Goal: Transaction & Acquisition: Purchase product/service

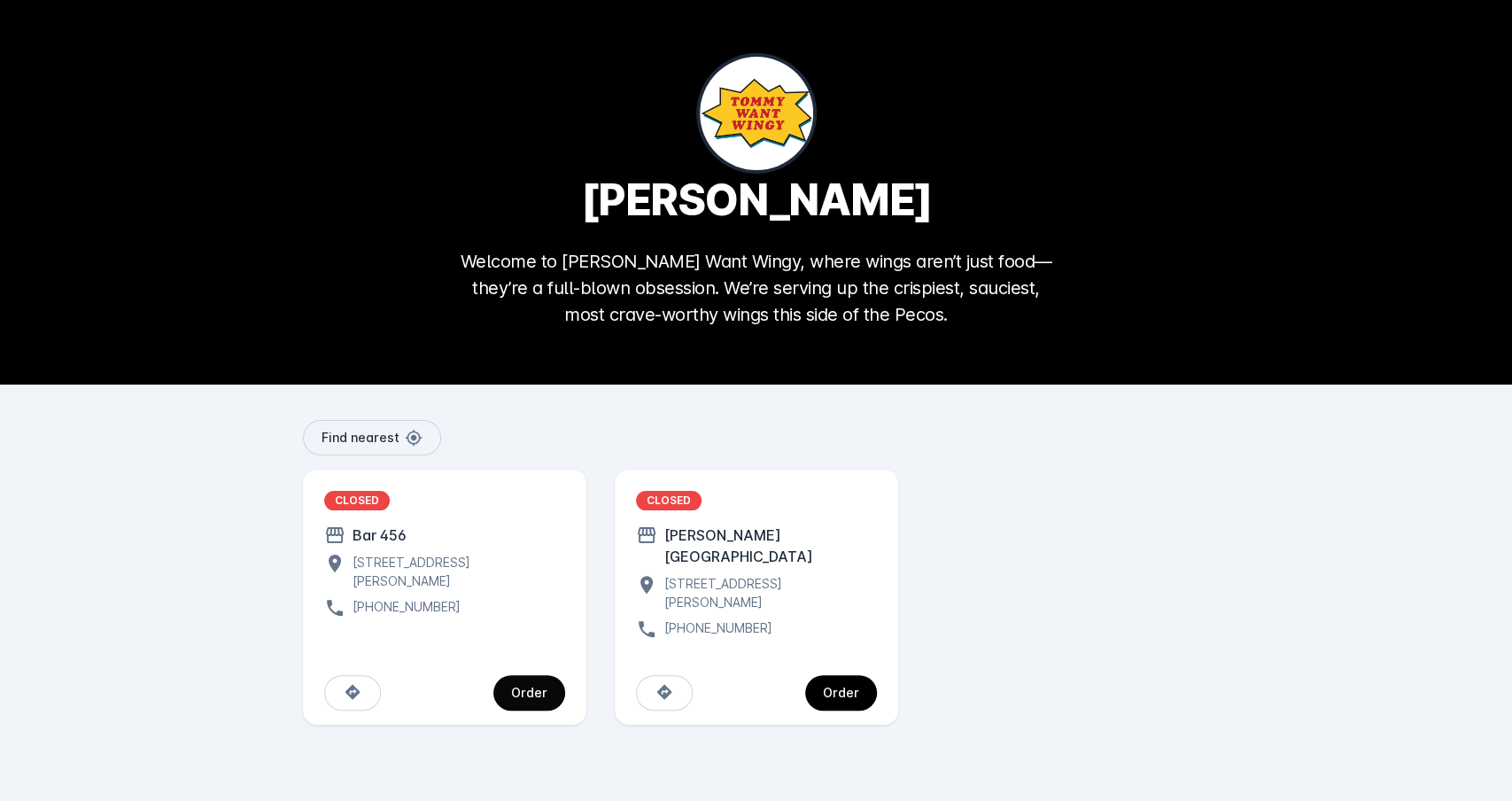
click at [537, 687] on div "Order" at bounding box center [529, 693] width 37 height 13
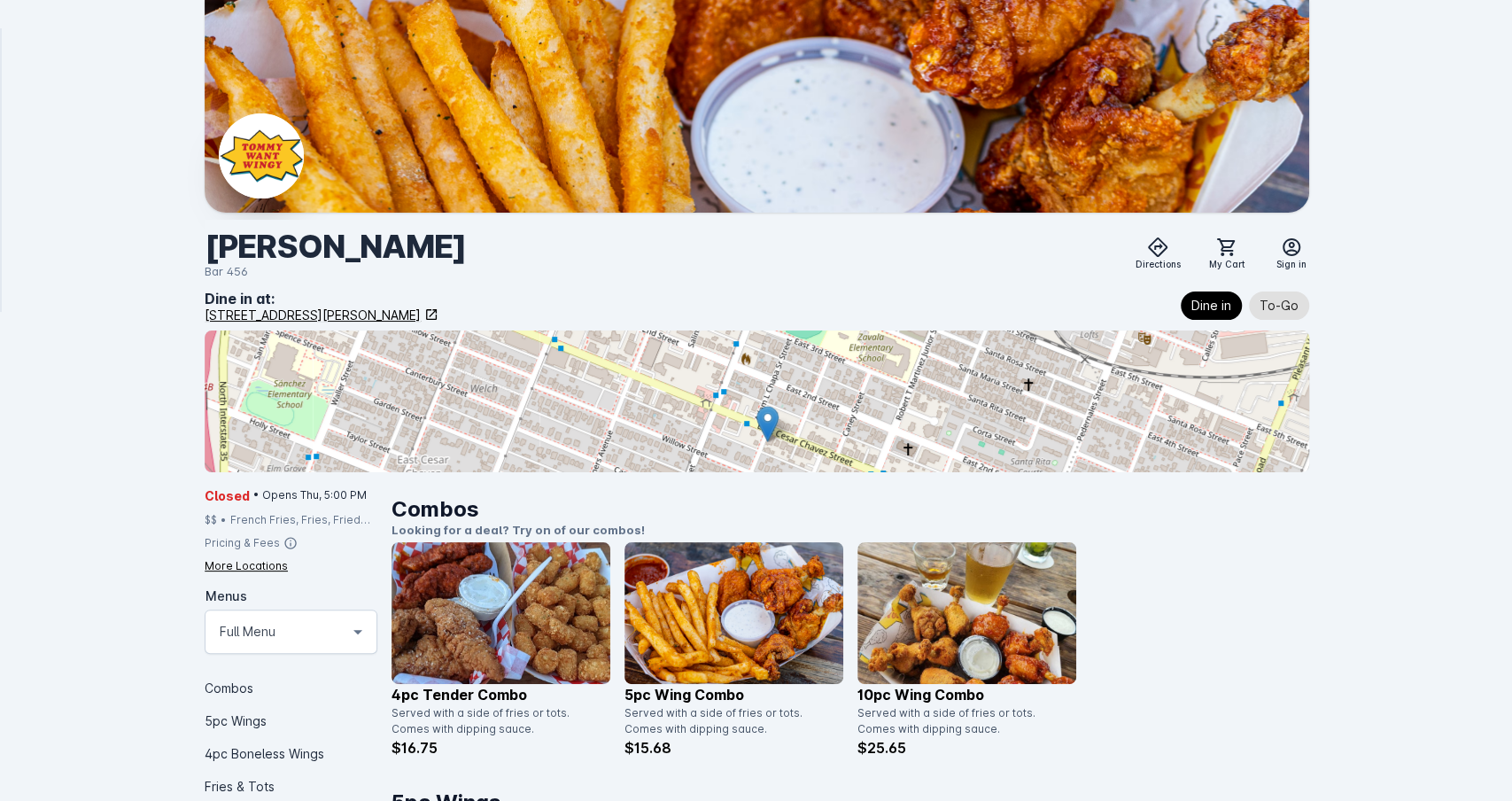
click at [854, 416] on div at bounding box center [757, 401] width 1104 height 142
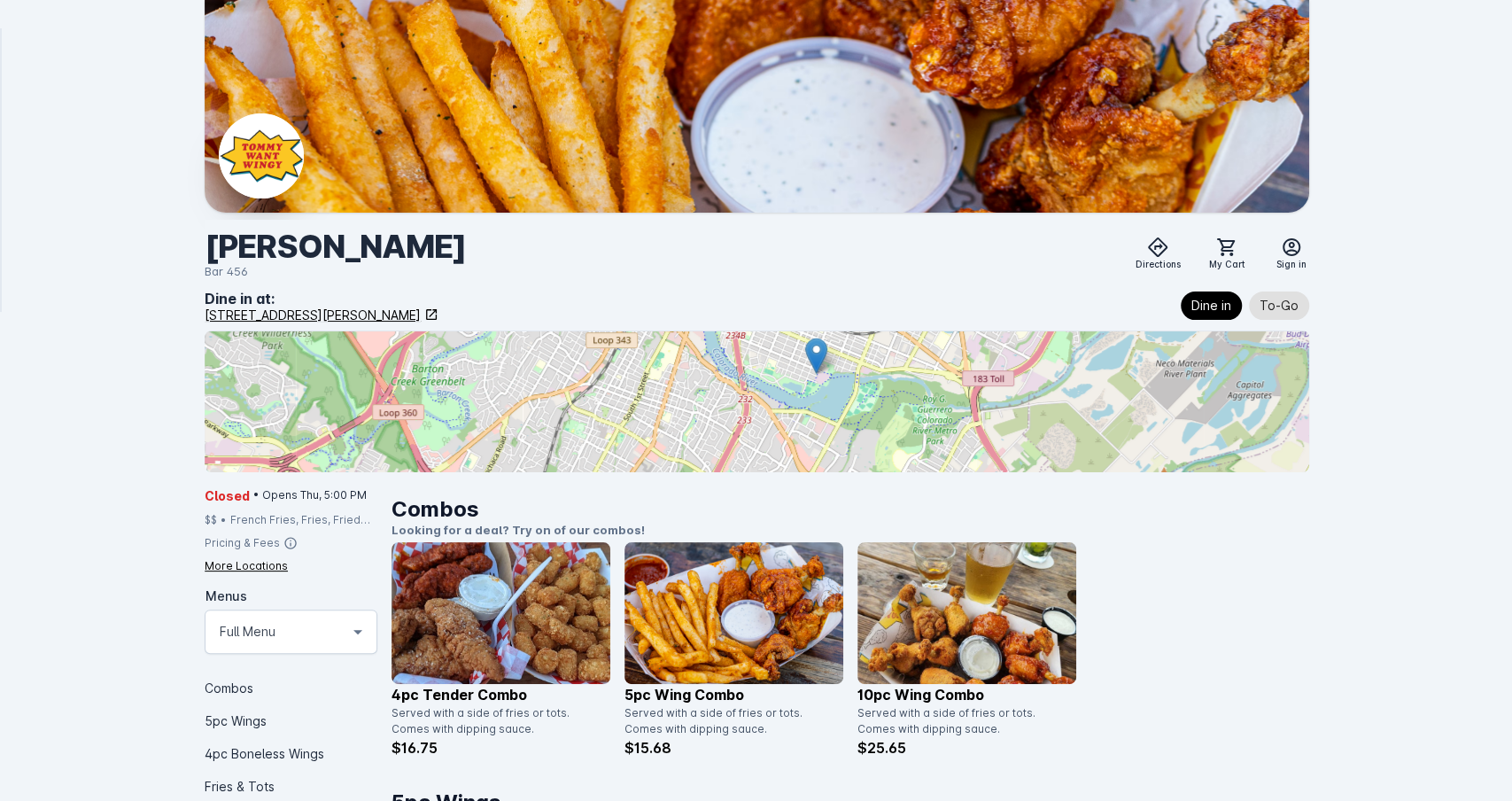
drag, startPoint x: 915, startPoint y: 429, endPoint x: 880, endPoint y: 332, distance: 103.1
click at [880, 332] on div at bounding box center [757, 401] width 1104 height 142
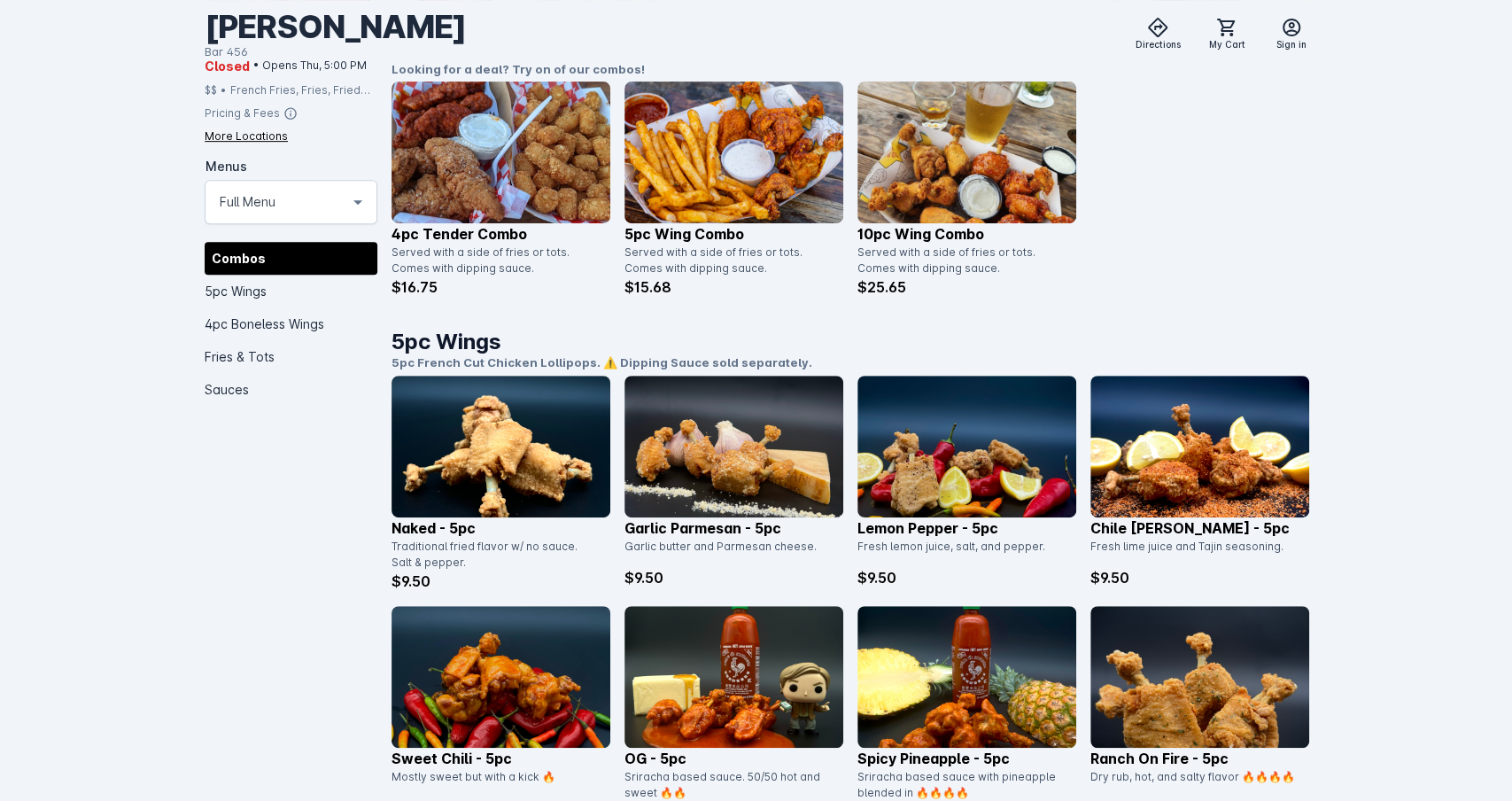
scroll to position [368, 0]
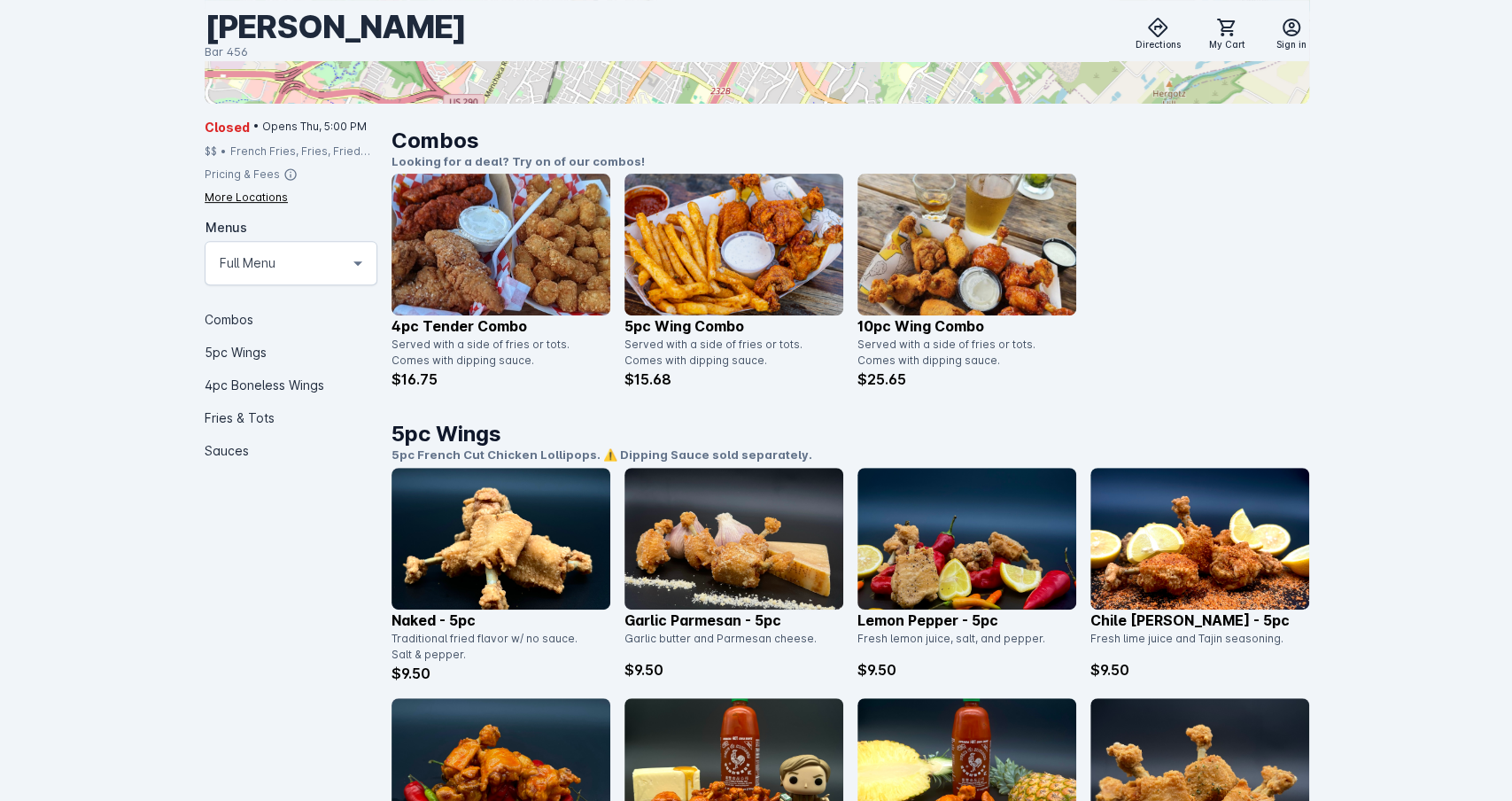
drag, startPoint x: 1419, startPoint y: 456, endPoint x: 1402, endPoint y: 442, distance: 22.0
click at [708, 257] on img at bounding box center [733, 244] width 219 height 142
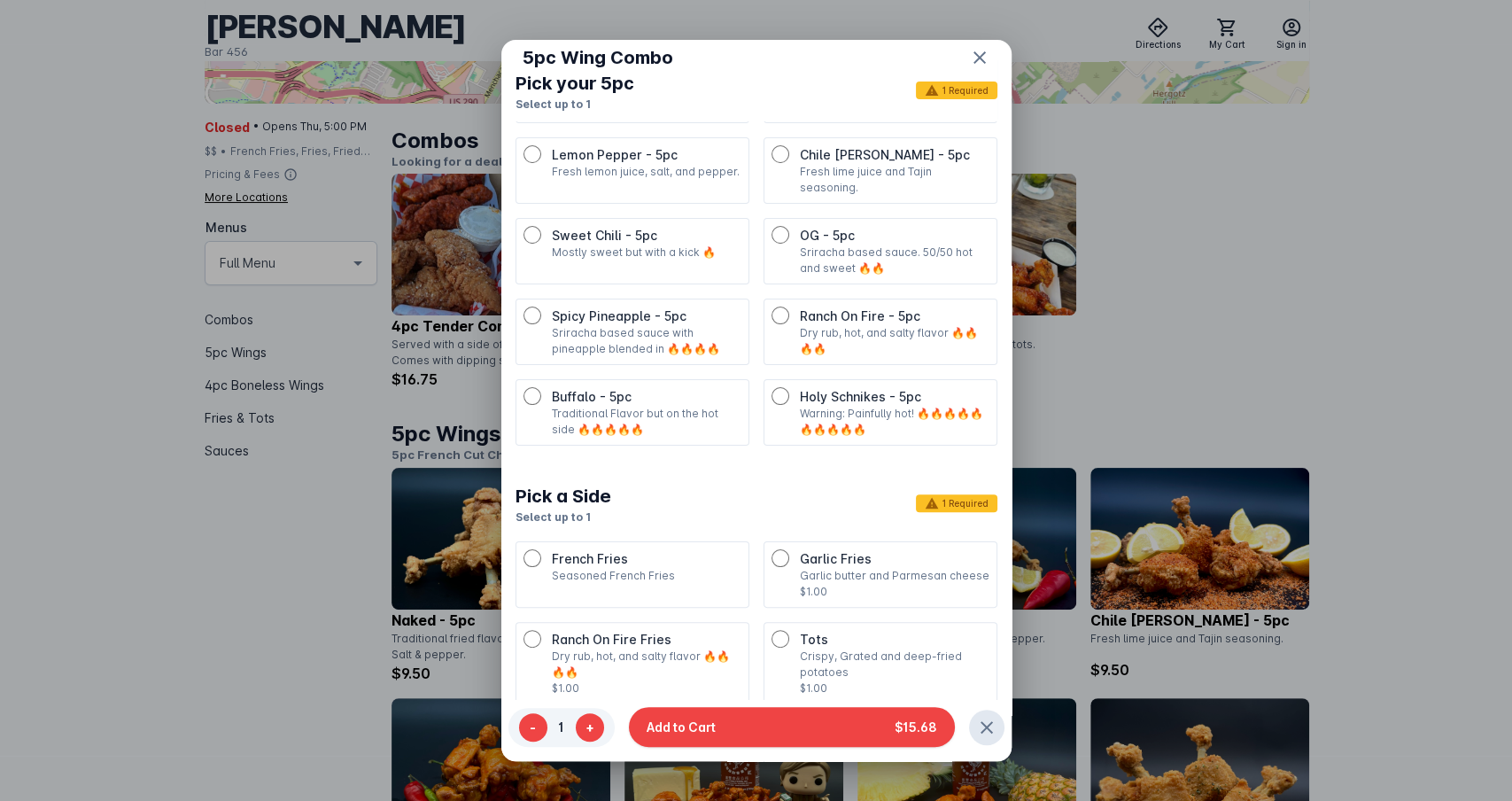
scroll to position [444, 0]
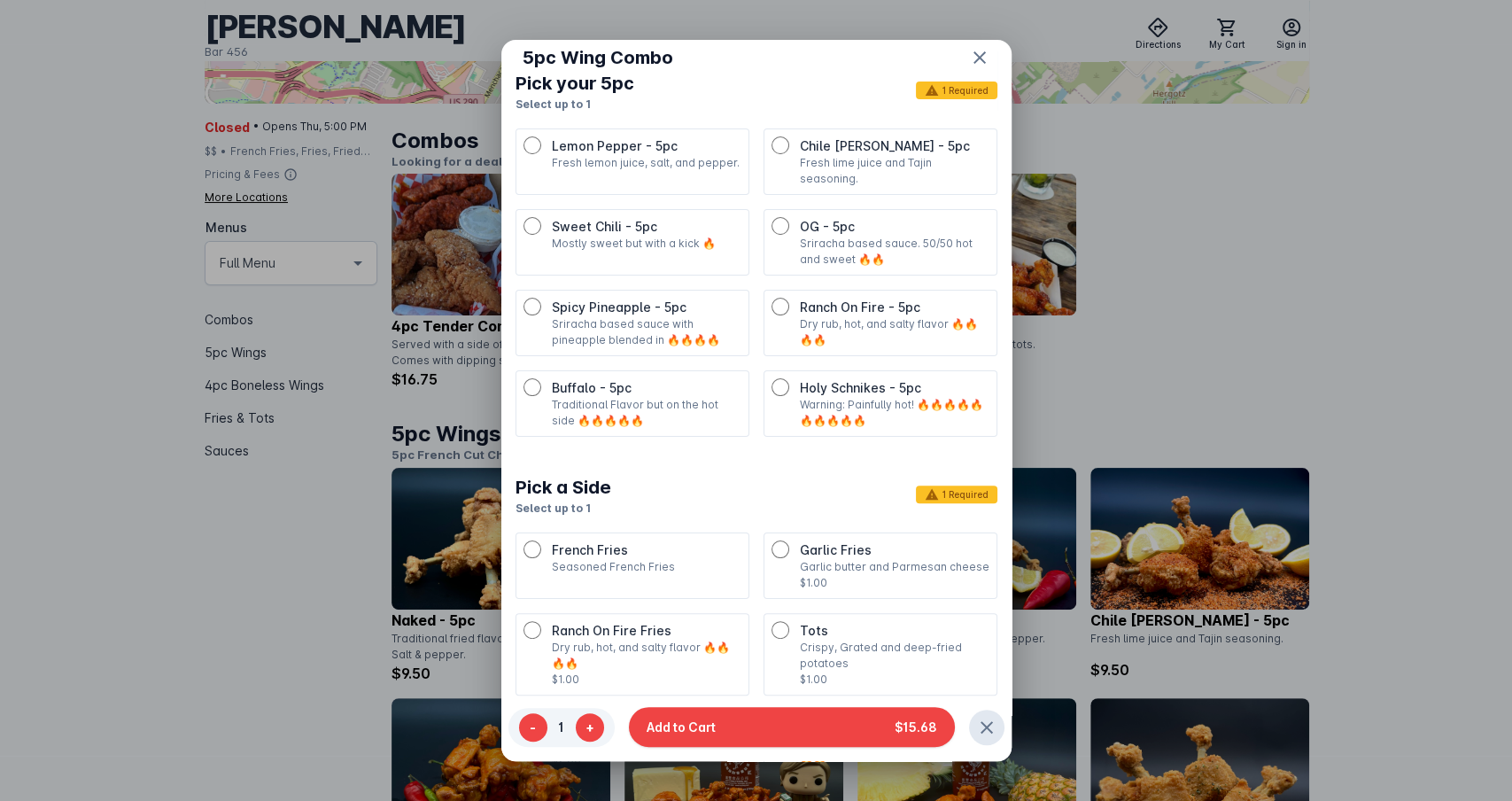
click at [754, 458] on div "Pick a Side Select up to 1 1 Required" at bounding box center [756, 492] width 482 height 67
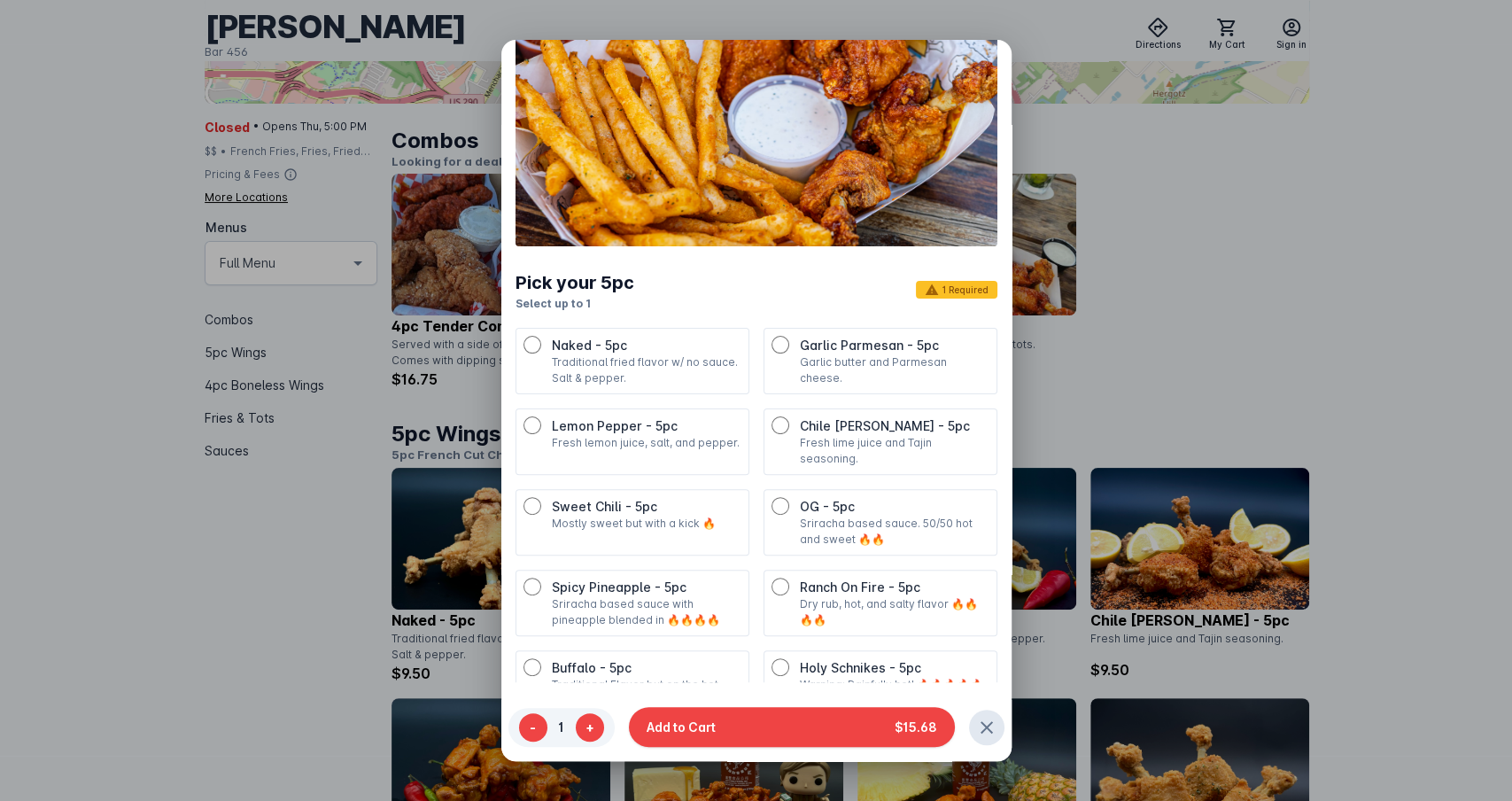
scroll to position [0, 0]
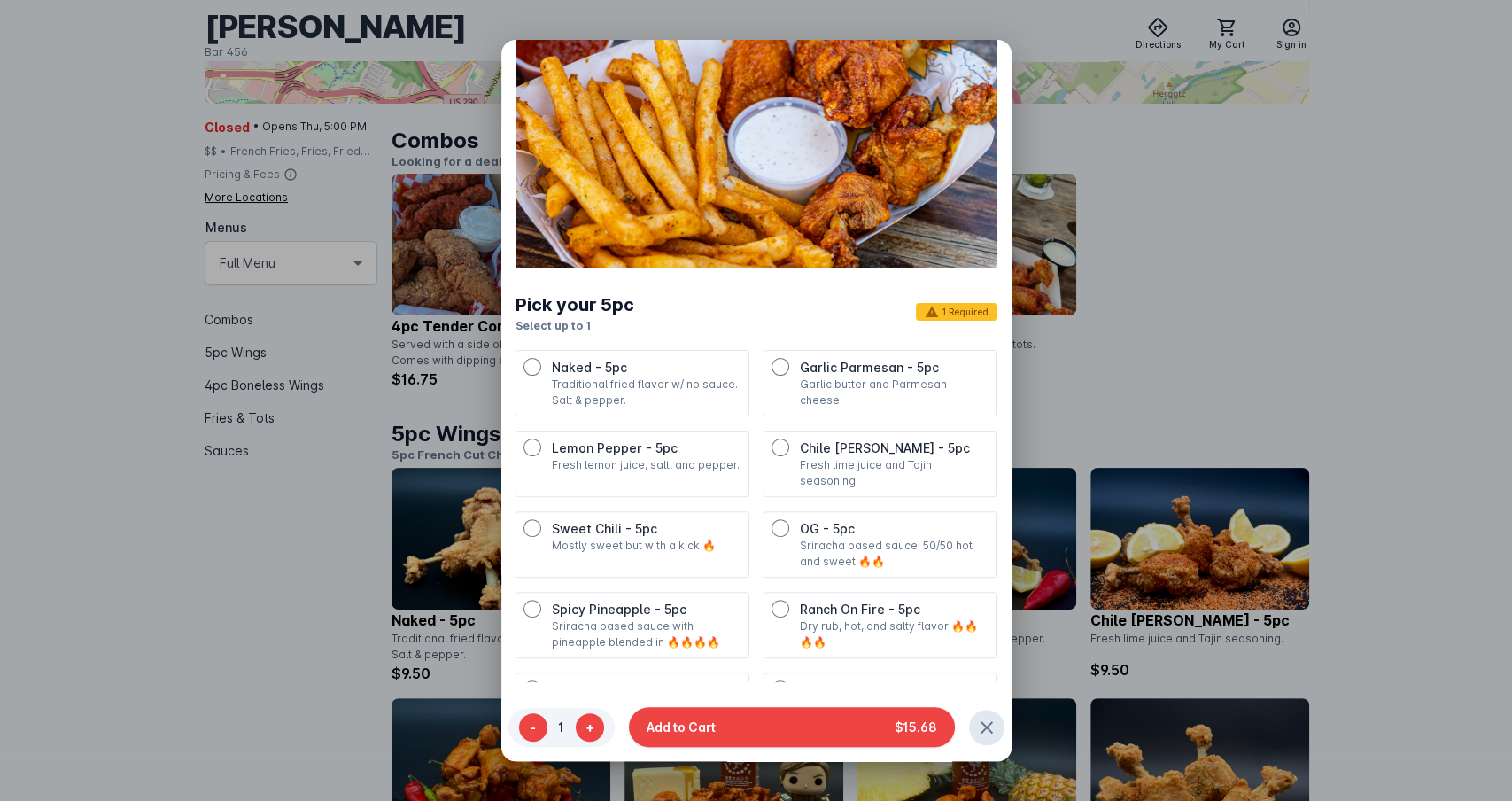
click at [1227, 214] on div at bounding box center [756, 400] width 1512 height 801
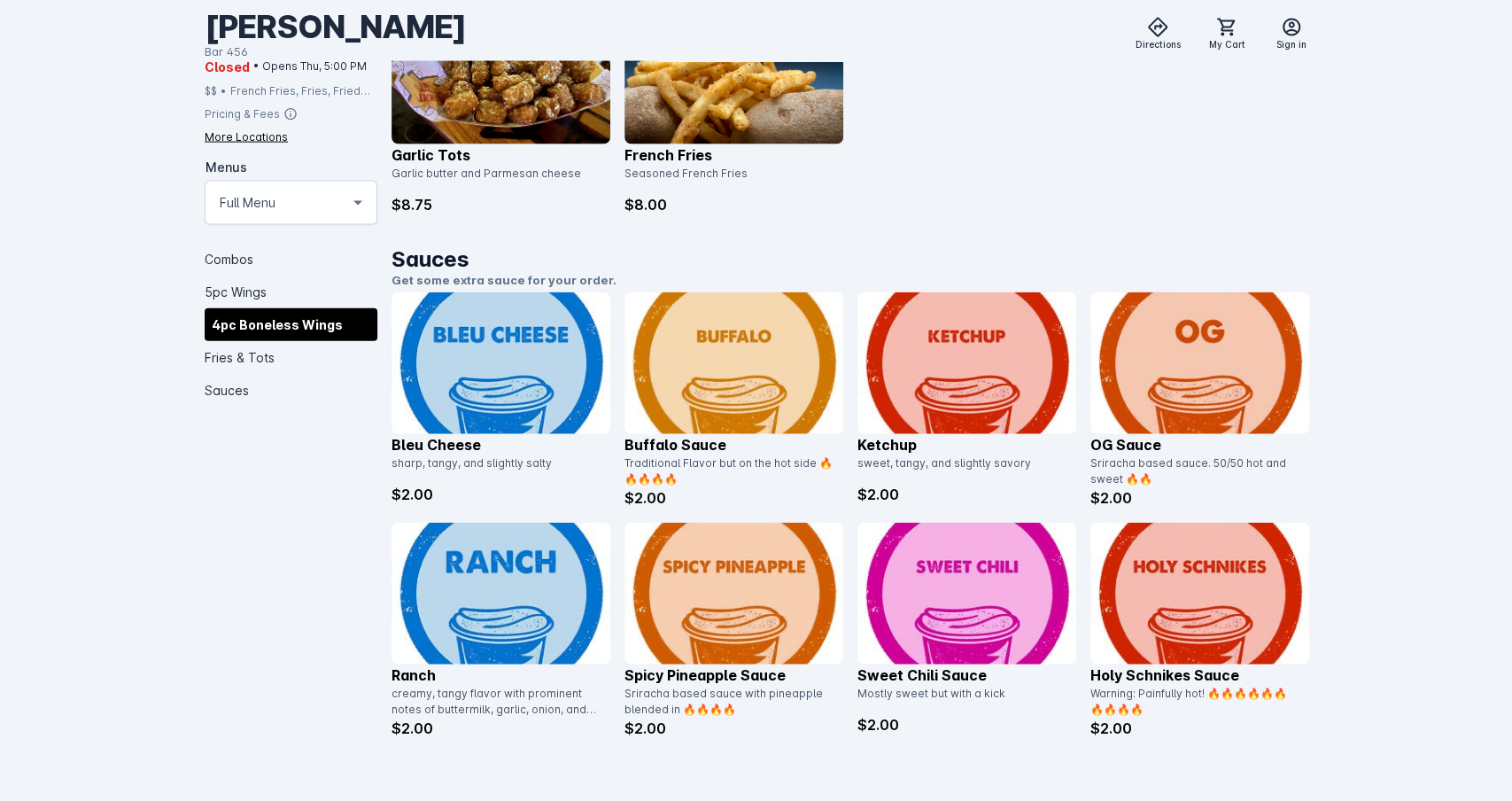
scroll to position [2576, 0]
